Goal: Task Accomplishment & Management: Manage account settings

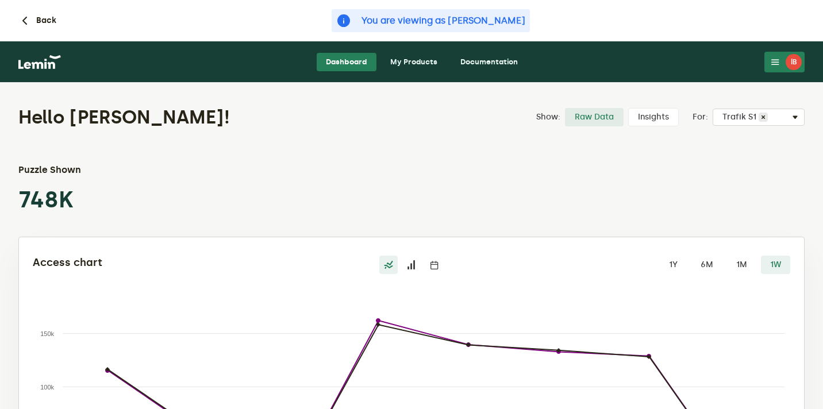
click at [421, 70] on link "My Products" at bounding box center [414, 62] width 66 height 18
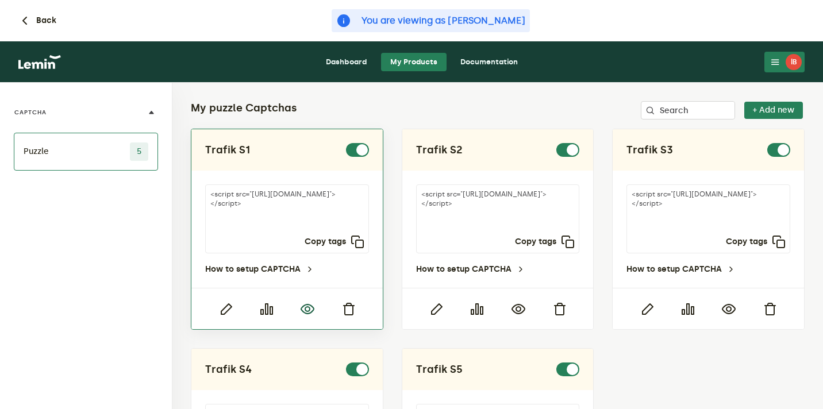
click at [302, 313] on icon "button" at bounding box center [308, 309] width 14 height 14
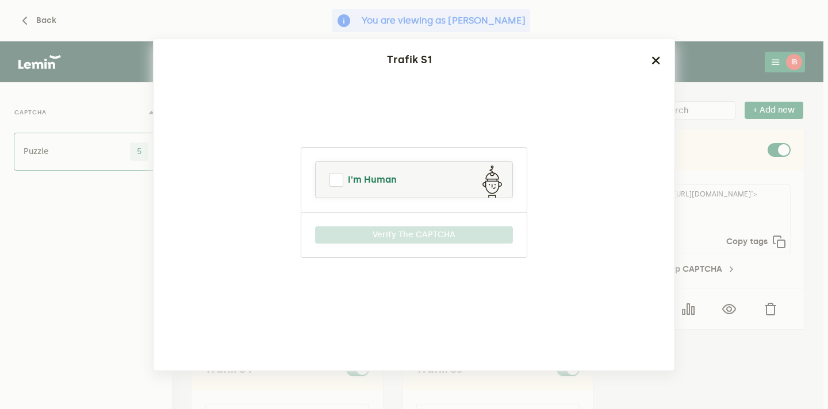
click at [413, 180] on link "I'm Human" at bounding box center [414, 180] width 197 height 28
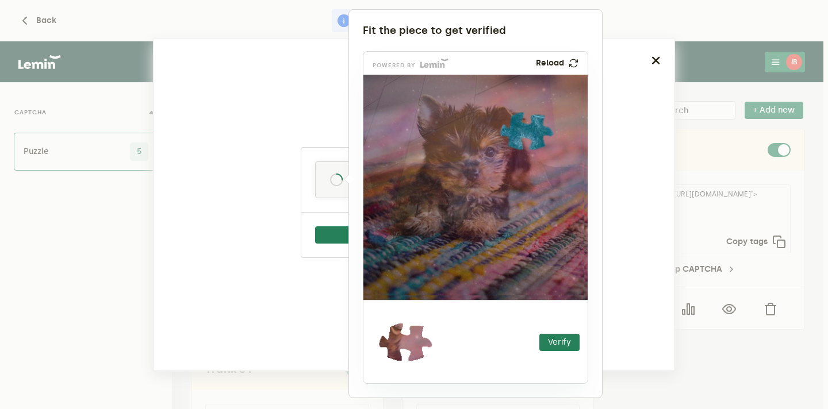
click at [707, 47] on div at bounding box center [414, 204] width 828 height 409
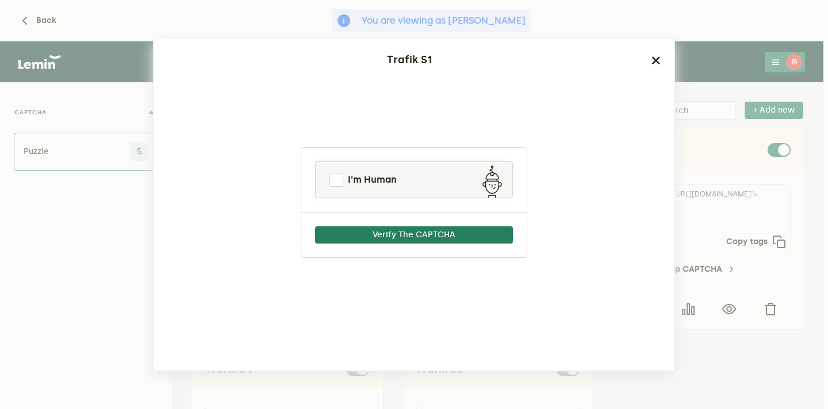
click at [707, 47] on ngb-modal-window "Trafik S1 I'm Human Verify The CAPTCHA" at bounding box center [414, 204] width 828 height 409
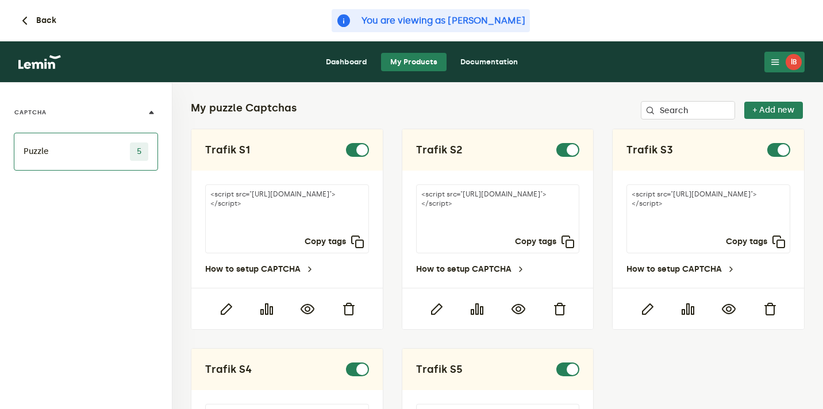
click at [784, 67] on button "İB" at bounding box center [784, 62] width 40 height 21
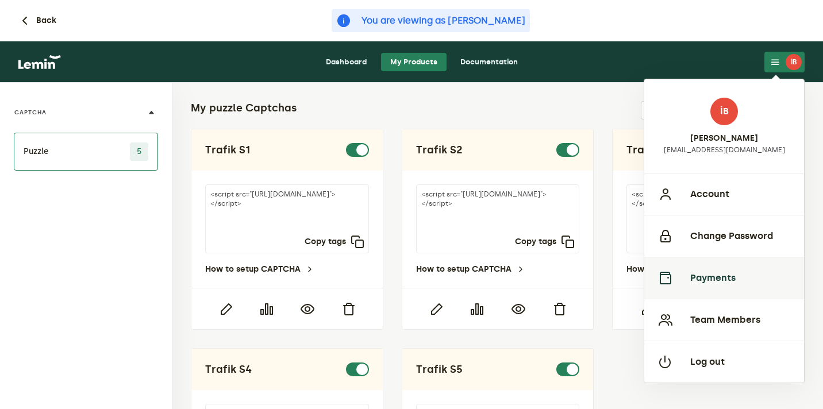
click at [714, 279] on button "Payments" at bounding box center [724, 278] width 160 height 42
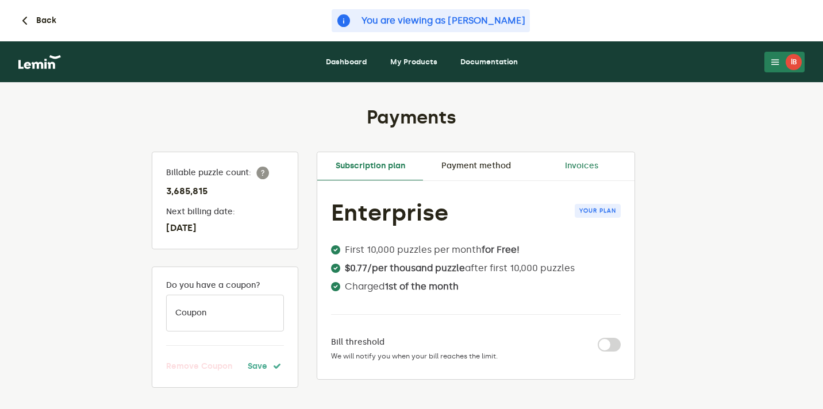
click at [579, 166] on link "Invoices" at bounding box center [582, 166] width 106 height 28
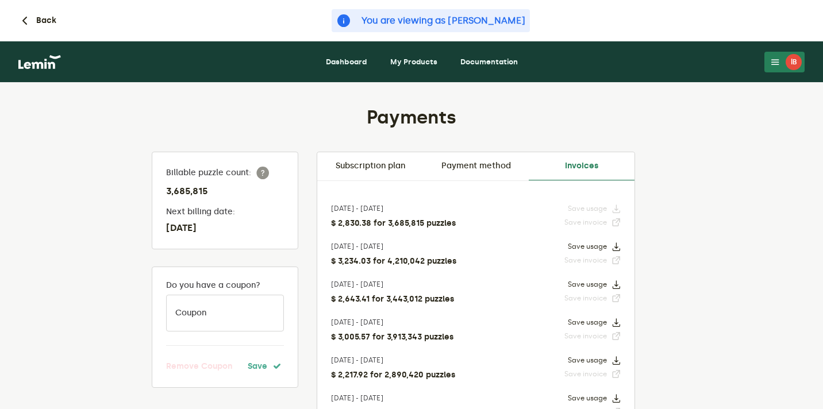
scroll to position [14, 0]
